Goal: Task Accomplishment & Management: Complete application form

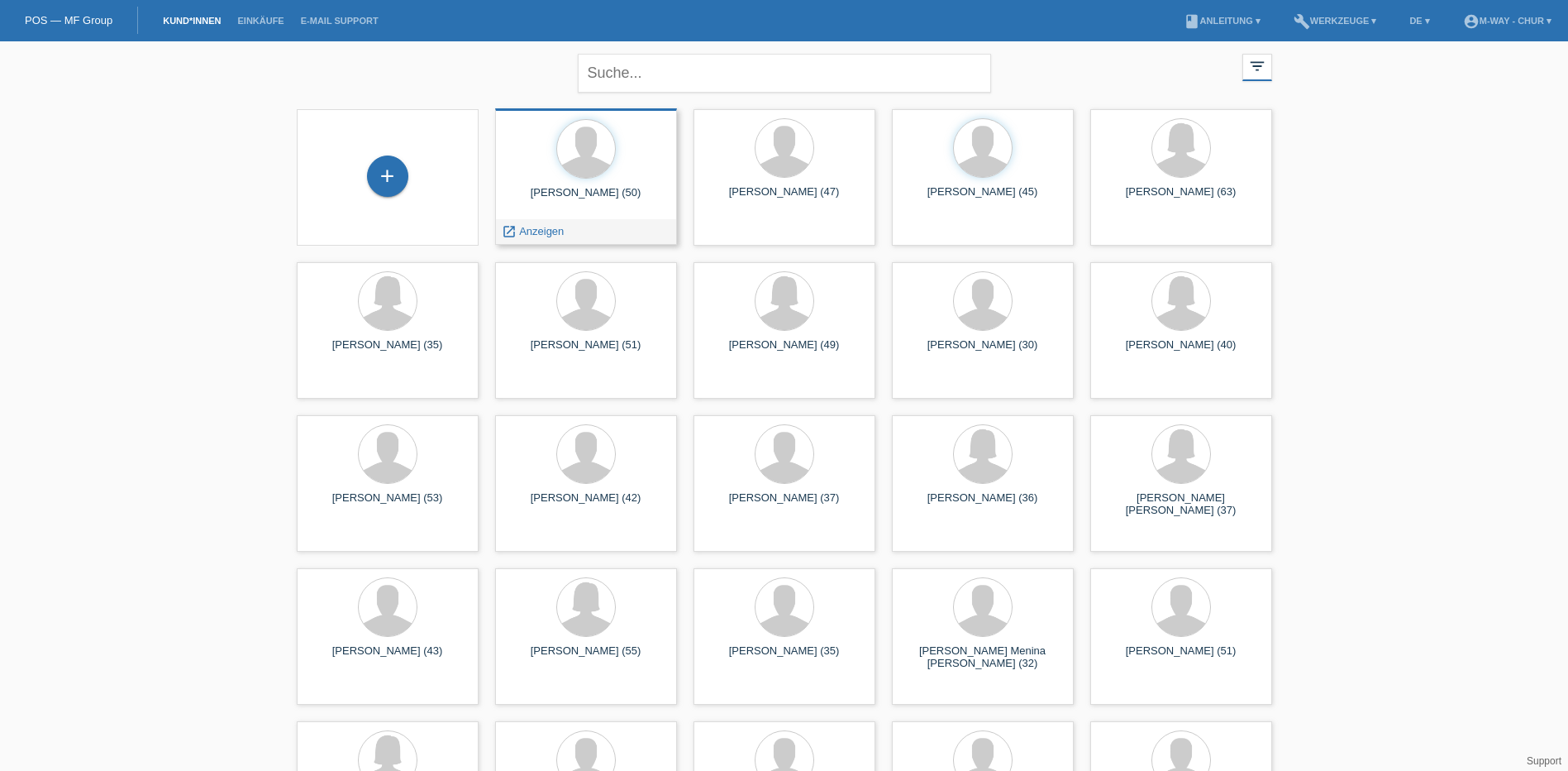
click at [579, 211] on div "[PERSON_NAME] (50)" at bounding box center [585, 198] width 155 height 27
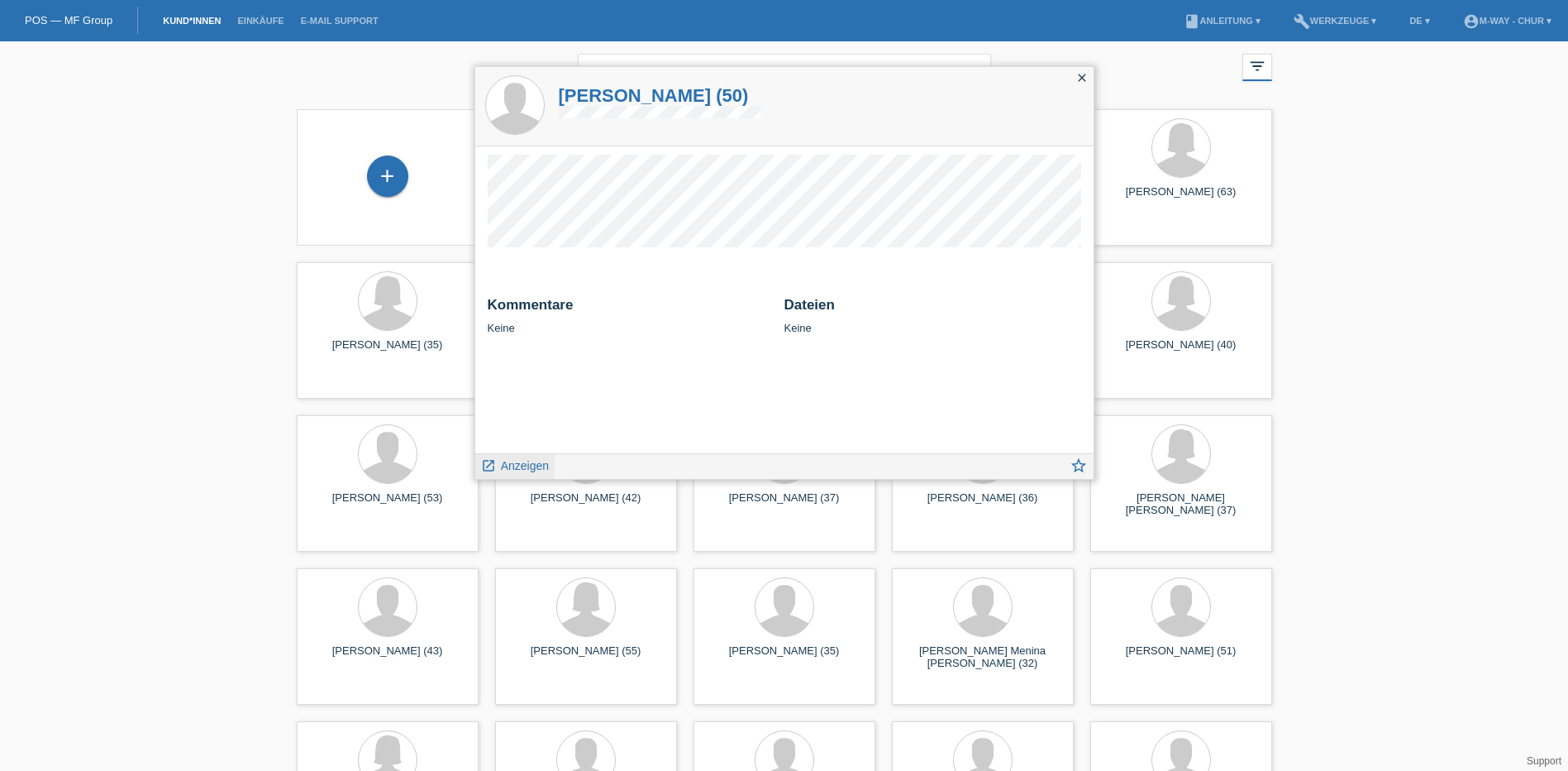
click at [527, 470] on span "Anzeigen" at bounding box center [525, 465] width 48 height 13
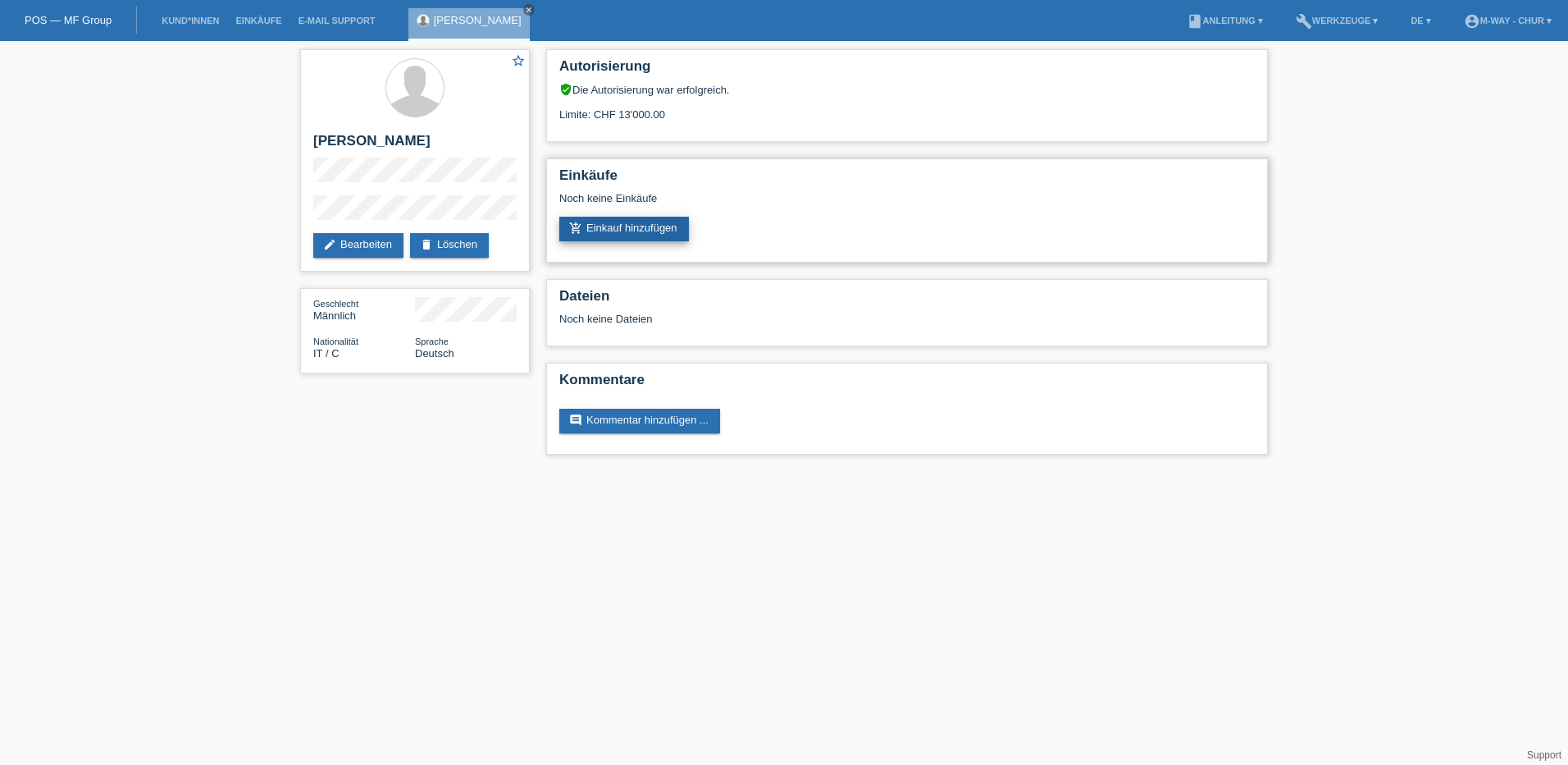
click at [643, 230] on link "add_shopping_cart Einkauf hinzufügen" at bounding box center [624, 228] width 129 height 24
click at [661, 230] on link "add_shopping_cart Einkauf hinzufügen" at bounding box center [624, 228] width 129 height 24
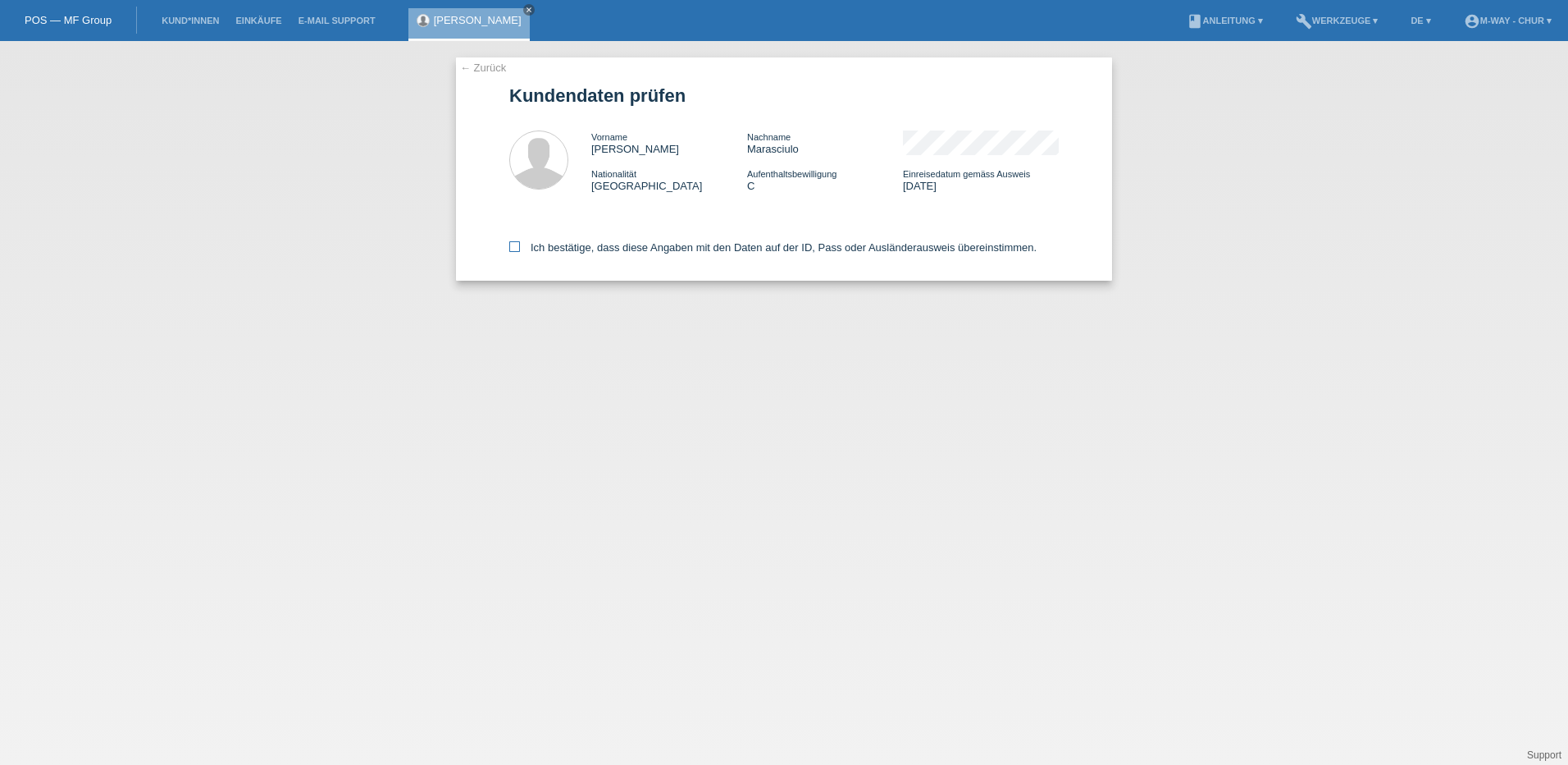
click at [518, 242] on icon at bounding box center [514, 246] width 11 height 11
click at [518, 242] on input "Ich bestätige, dass diese Angaben mit den Daten auf der ID, Pass oder Ausländer…" at bounding box center [514, 246] width 11 height 11
checkbox input "true"
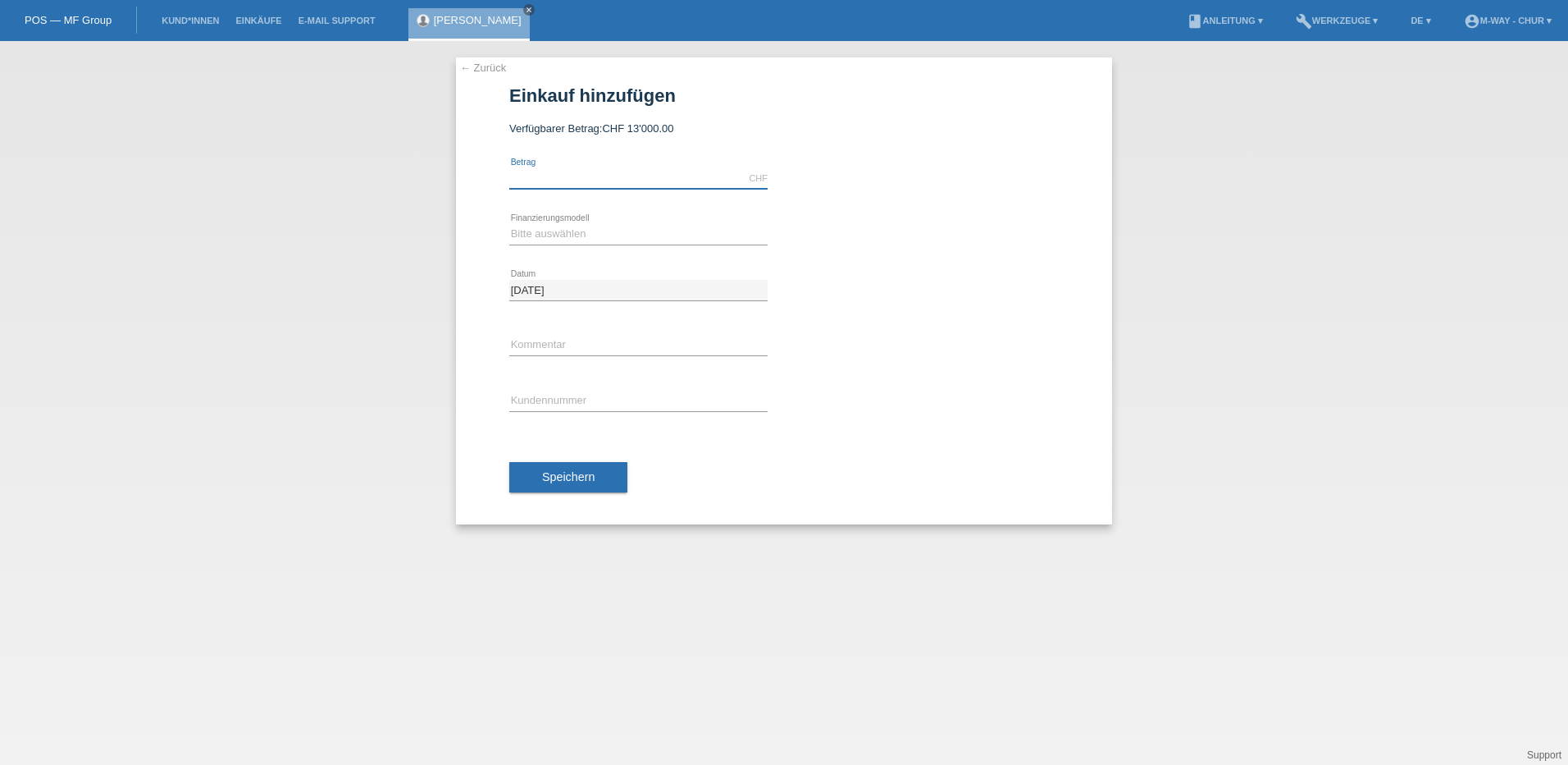
click at [581, 171] on input "text" at bounding box center [639, 178] width 259 height 21
type input "3000.00"
click at [558, 230] on select "Bitte auswählen Fixe Raten Kauf auf Rechnung mit Teilzahlungsoption" at bounding box center [639, 234] width 259 height 20
select select "77"
click at [509, 224] on select "Bitte auswählen Fixe Raten Kauf auf Rechnung mit Teilzahlungsoption" at bounding box center [639, 234] width 259 height 20
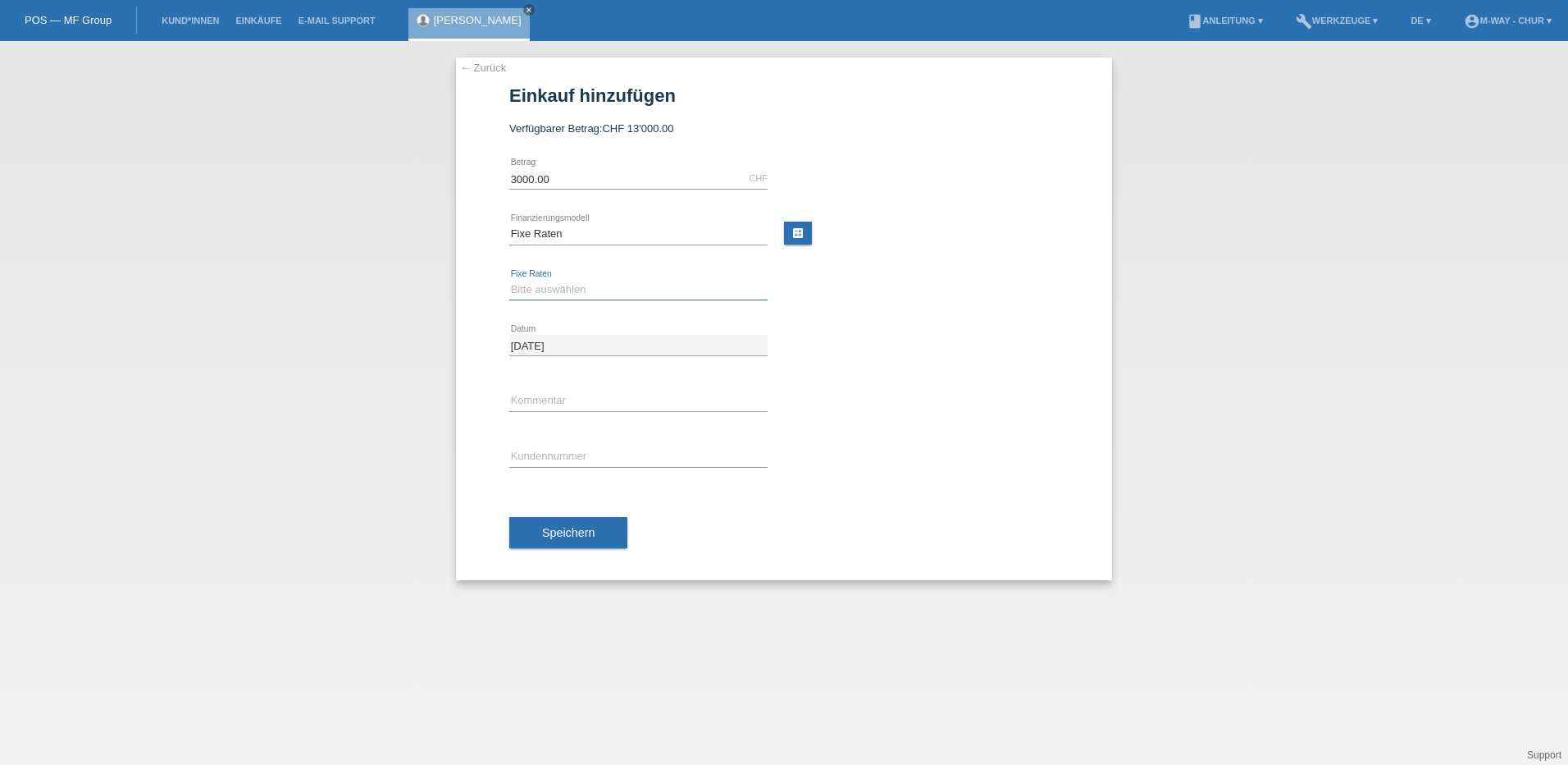
click at [539, 290] on select "Bitte auswählen 4 Raten 5 Raten 6 Raten 7 Raten 8 Raten 9 Raten 10 Raten 11 Rat…" at bounding box center [639, 290] width 259 height 20
select select "202"
click at [509, 280] on select "Bitte auswählen 4 Raten 5 Raten 6 Raten 7 Raten 8 Raten 9 Raten 10 Raten 11 Rat…" at bounding box center [639, 290] width 259 height 20
click at [555, 402] on input "text" at bounding box center [639, 401] width 259 height 21
type input "Beleg 31005"
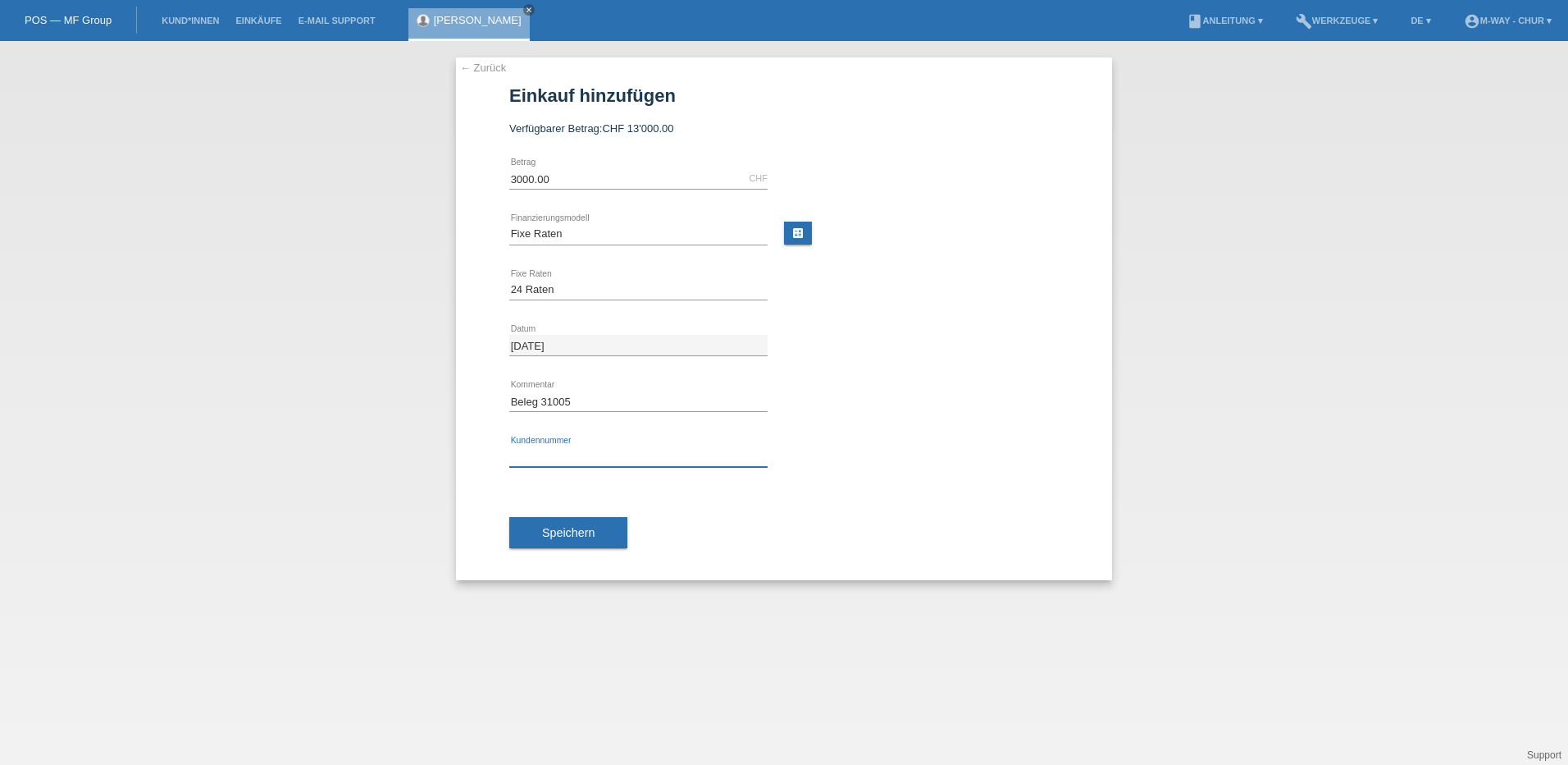
click at [584, 452] on input "text" at bounding box center [639, 456] width 259 height 21
type input "K173117"
click at [560, 531] on span "Speichern" at bounding box center [569, 532] width 53 height 13
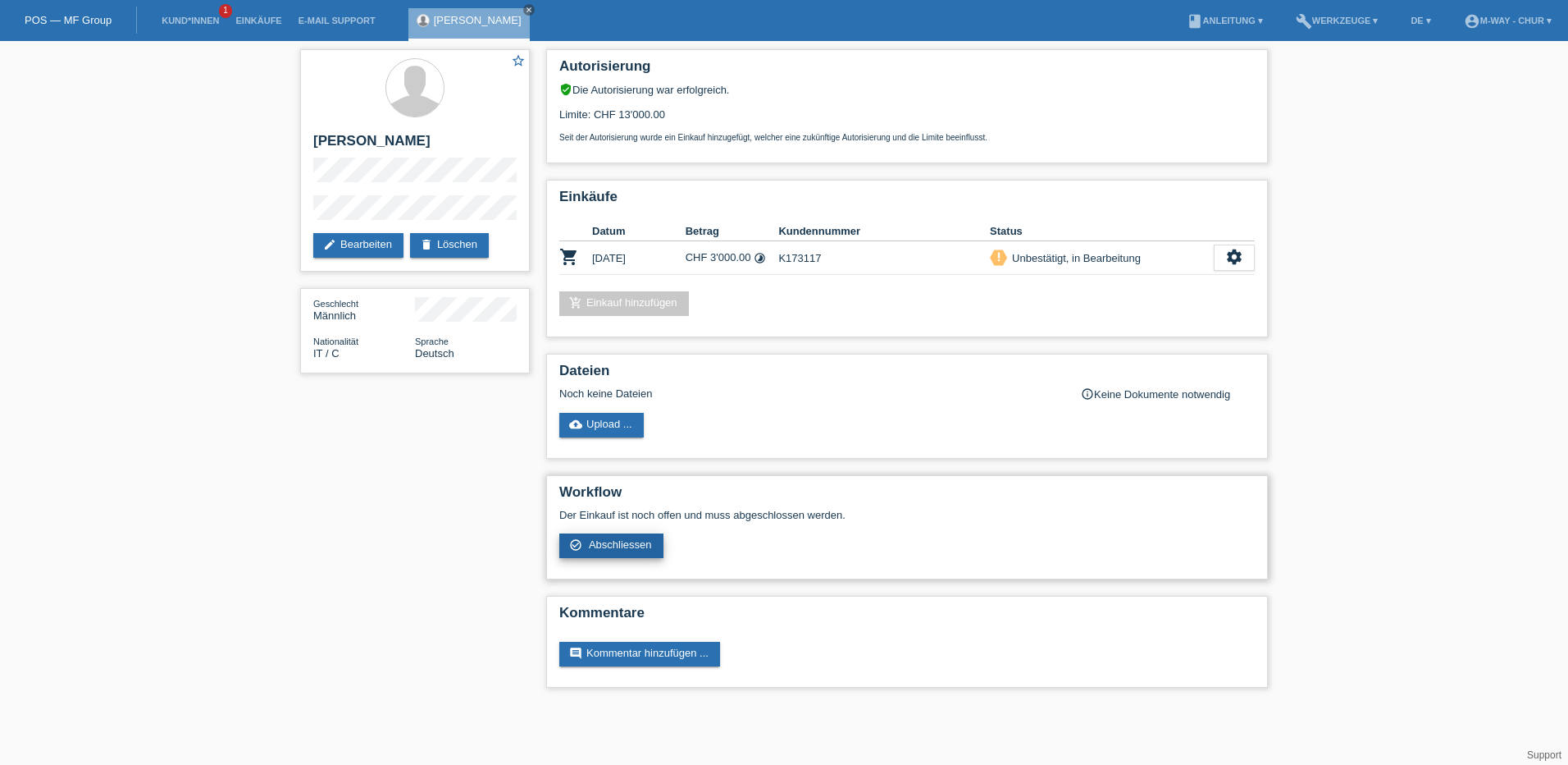
click at [626, 548] on span "Abschliessen" at bounding box center [620, 544] width 63 height 13
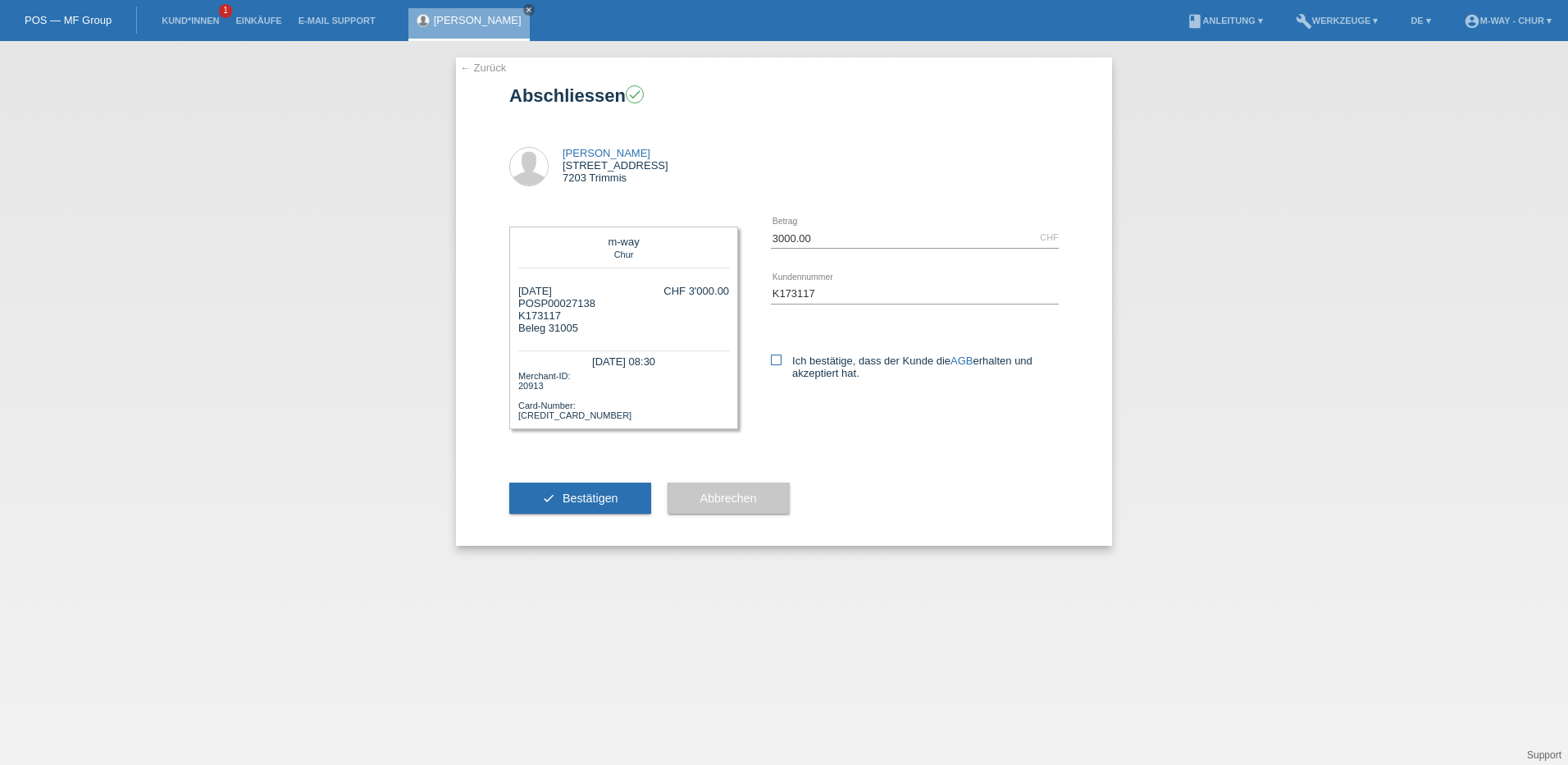
click at [777, 358] on icon at bounding box center [776, 359] width 11 height 11
click at [777, 358] on input "Ich bestätige, dass der Kunde die AGB erhalten und akzeptiert hat." at bounding box center [776, 359] width 11 height 11
checkbox input "true"
click at [594, 498] on span "Bestätigen" at bounding box center [591, 498] width 56 height 13
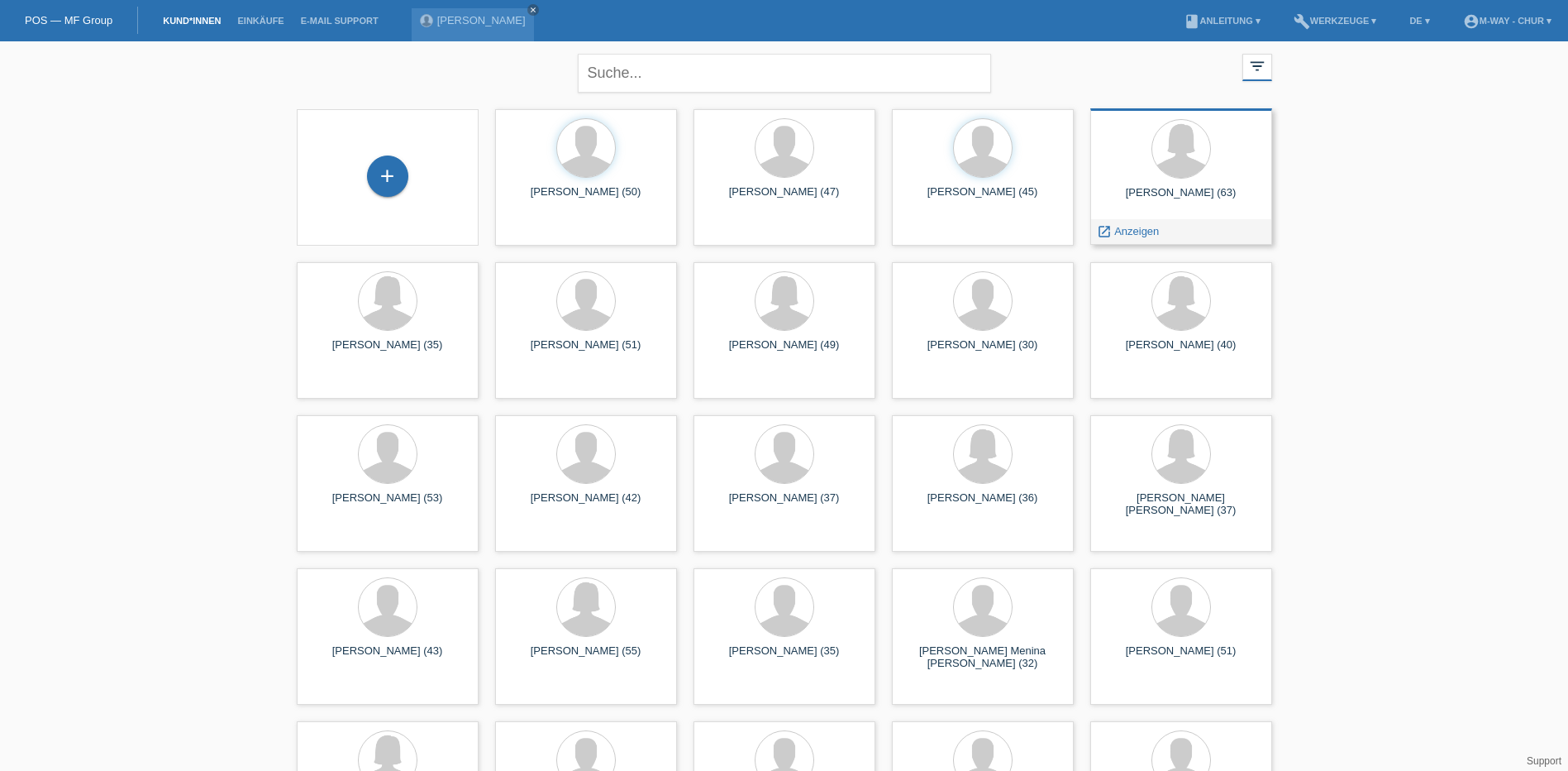
click at [1168, 198] on div "Manuela Henseleit (63)" at bounding box center [1180, 198] width 155 height 27
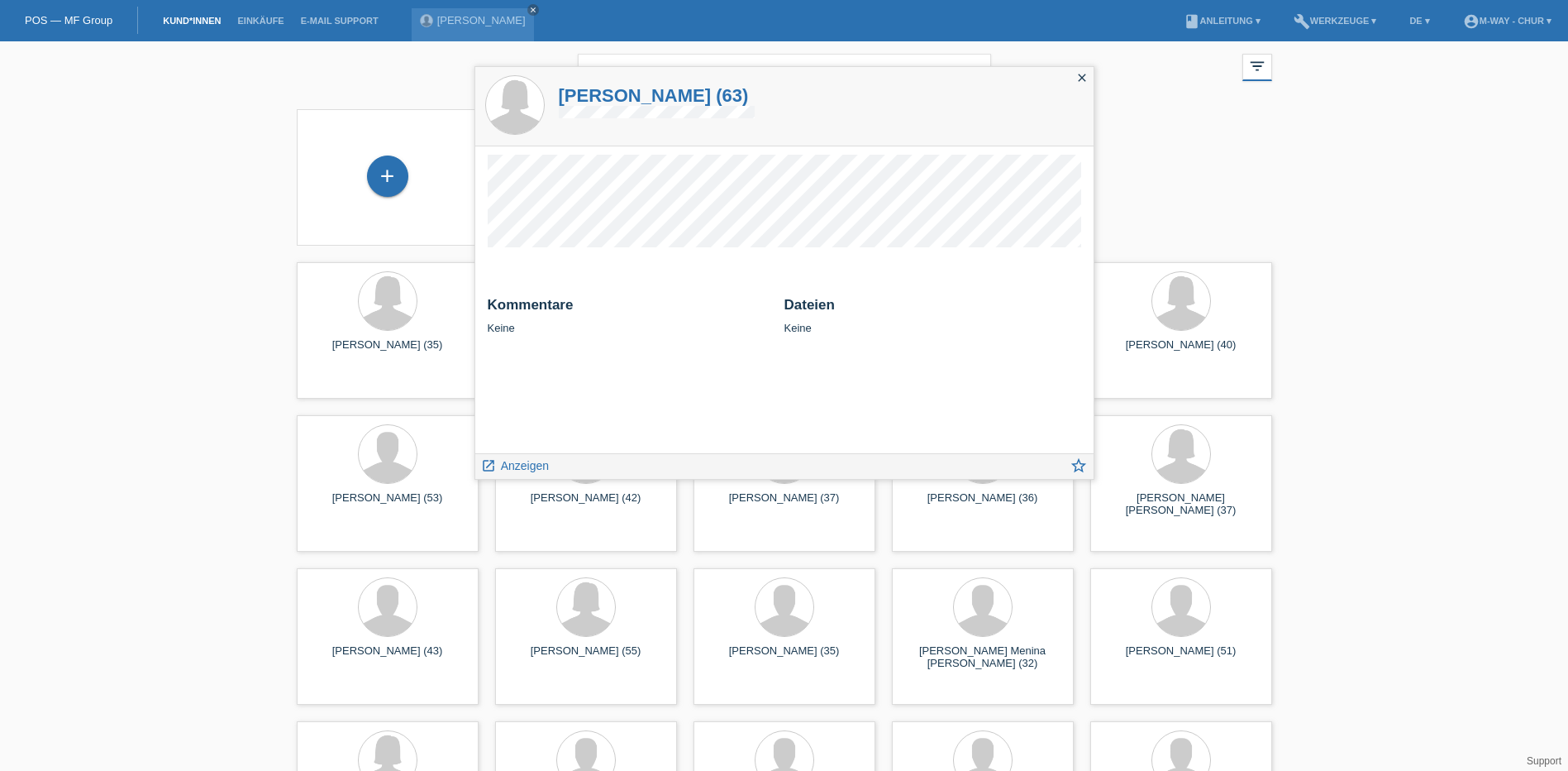
click at [1432, 234] on div "close filter_list view_module Alle Kund*innen anzeigen star Markierte Kund*inne…" at bounding box center [784, 453] width 1568 height 824
click at [1216, 169] on div "+ Daniele Marasciulo (50) launch Anzeigen" at bounding box center [784, 483] width 992 height 765
click at [1077, 74] on icon "close" at bounding box center [1082, 77] width 13 height 13
